Goal: Task Accomplishment & Management: Use online tool/utility

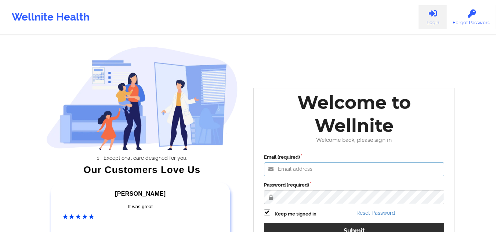
type input "[EMAIL_ADDRESS][DOMAIN_NAME]"
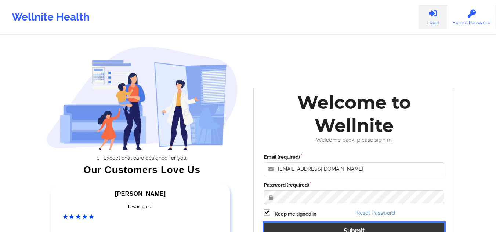
click at [286, 226] on button "Submit" at bounding box center [354, 231] width 181 height 16
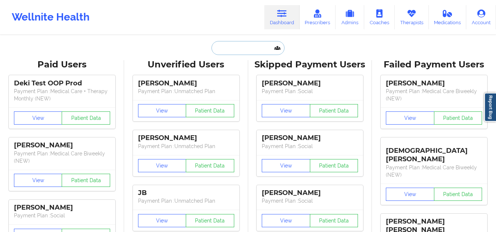
click at [221, 49] on input "text" at bounding box center [247, 48] width 73 height 14
paste input "tried call him but was directed to voicemail. Send him text message too."
type input "tried call him but was directed to voicemail. Send him text message too."
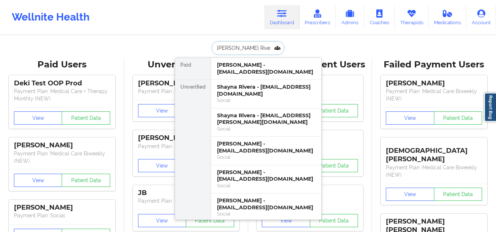
type input "[PERSON_NAME]"
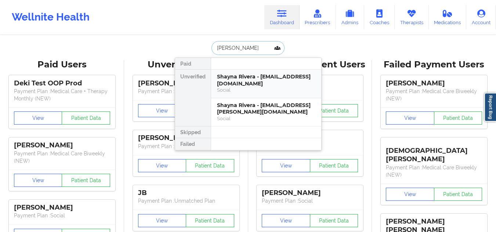
click at [241, 91] on div "Social" at bounding box center [266, 90] width 98 height 6
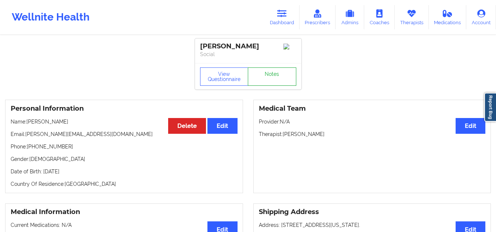
click at [276, 79] on link "Notes" at bounding box center [272, 77] width 48 height 18
